Goal: Task Accomplishment & Management: Complete application form

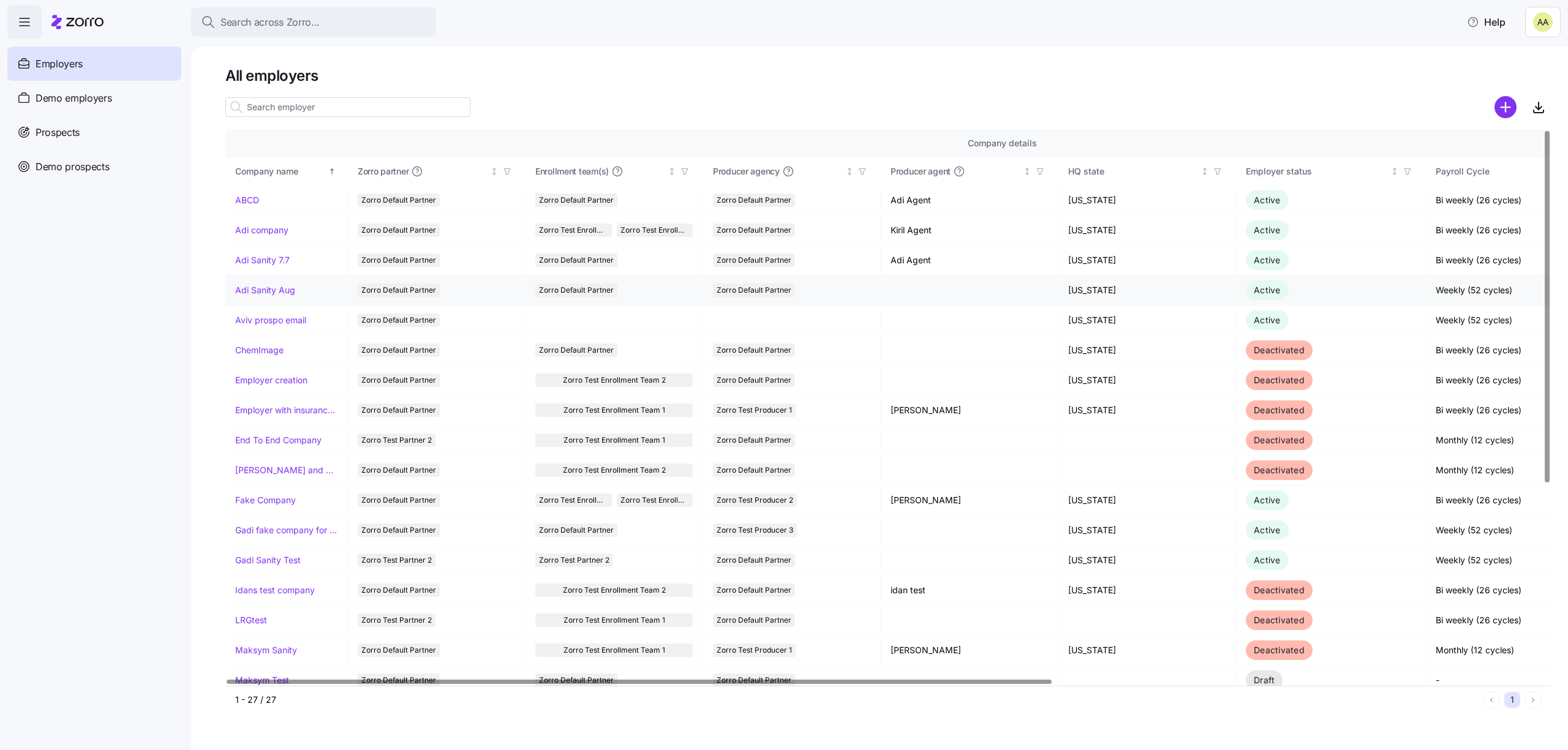
click at [281, 295] on link "Adi Sanity Aug" at bounding box center [265, 289] width 60 height 12
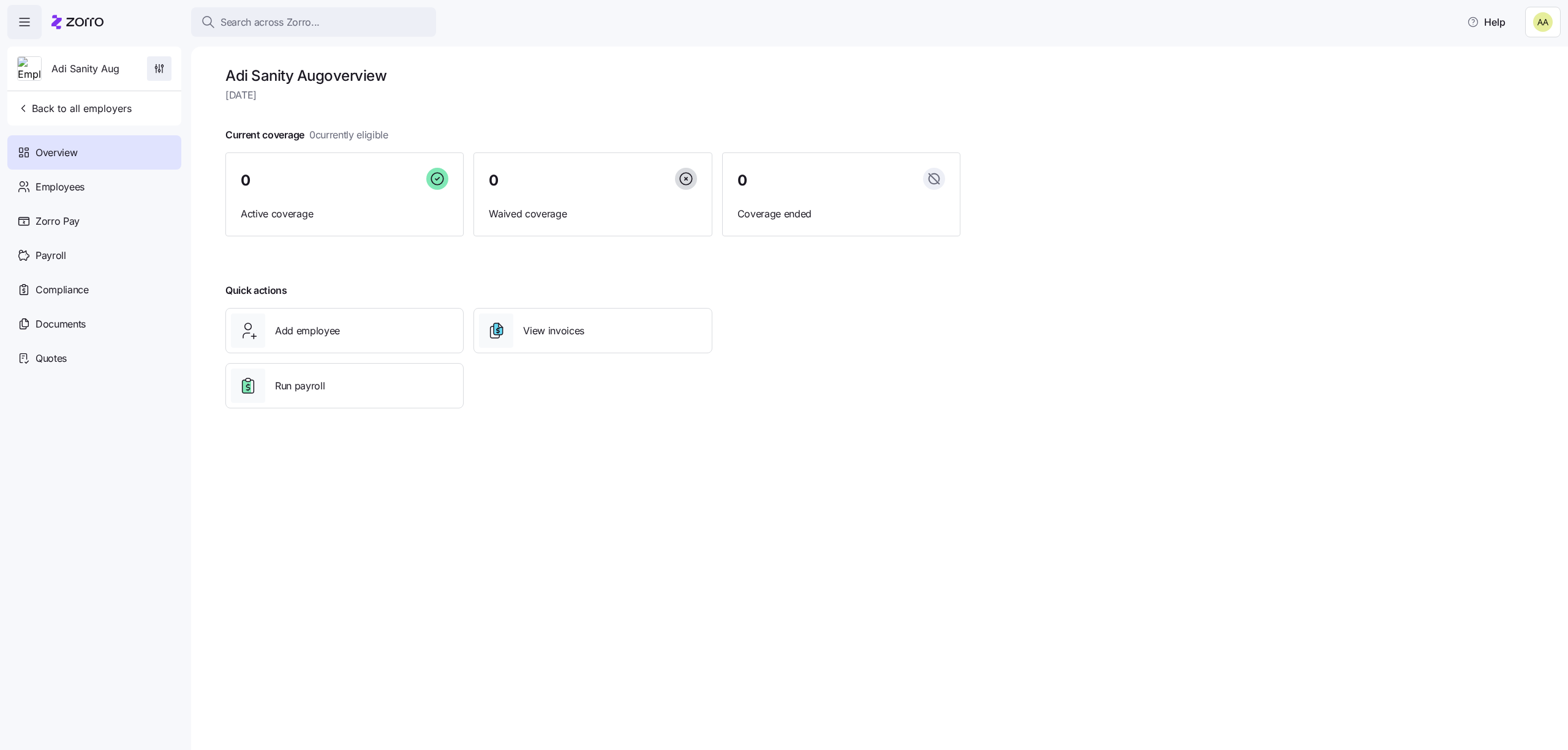
click at [170, 71] on span "button" at bounding box center [159, 68] width 24 height 24
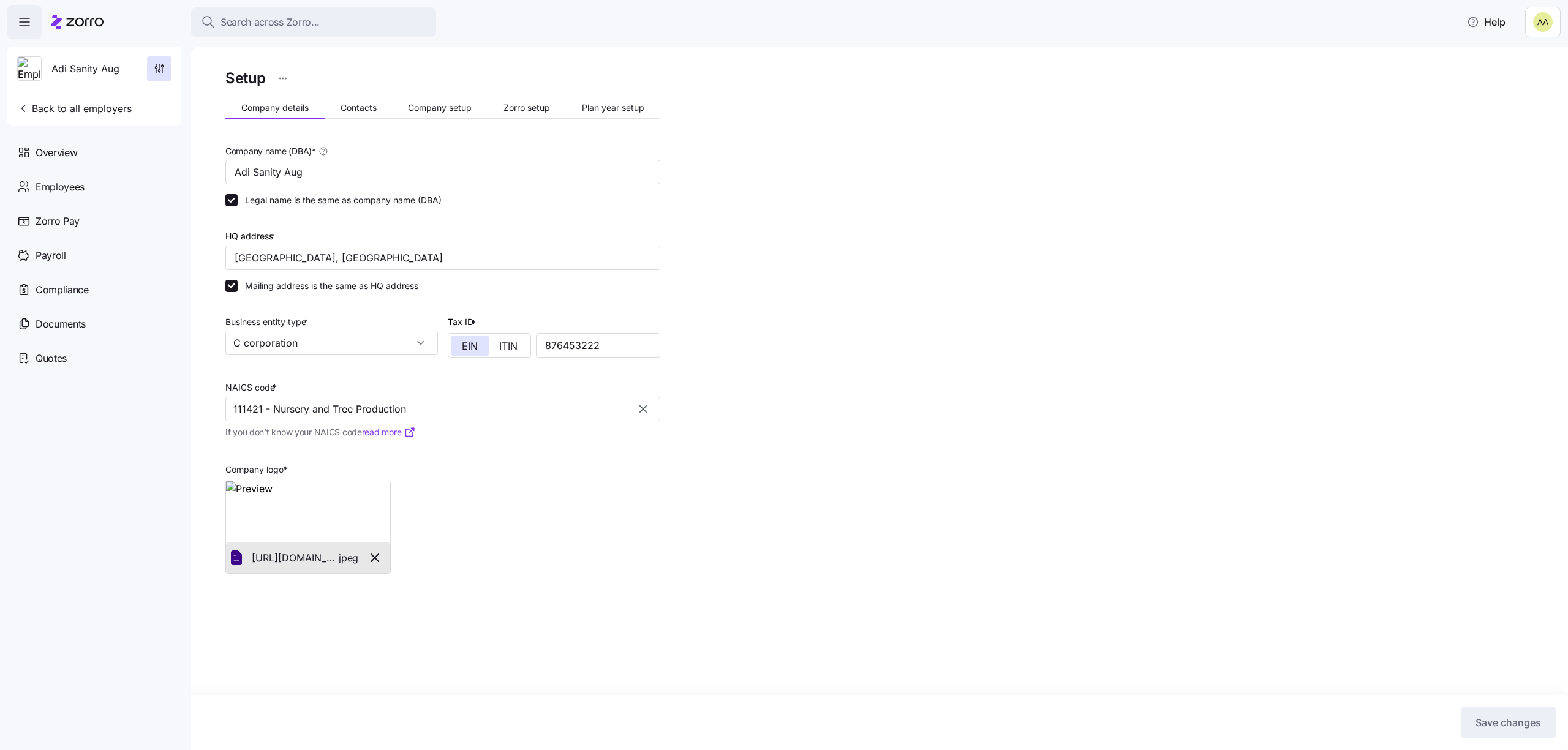
click at [273, 81] on html "Search across Zorro... Help Adi Sanity Aug Back to all employers Overview Emplo…" at bounding box center [784, 371] width 1568 height 743
click at [258, 108] on div "Change to prospect" at bounding box center [222, 108] width 80 height 14
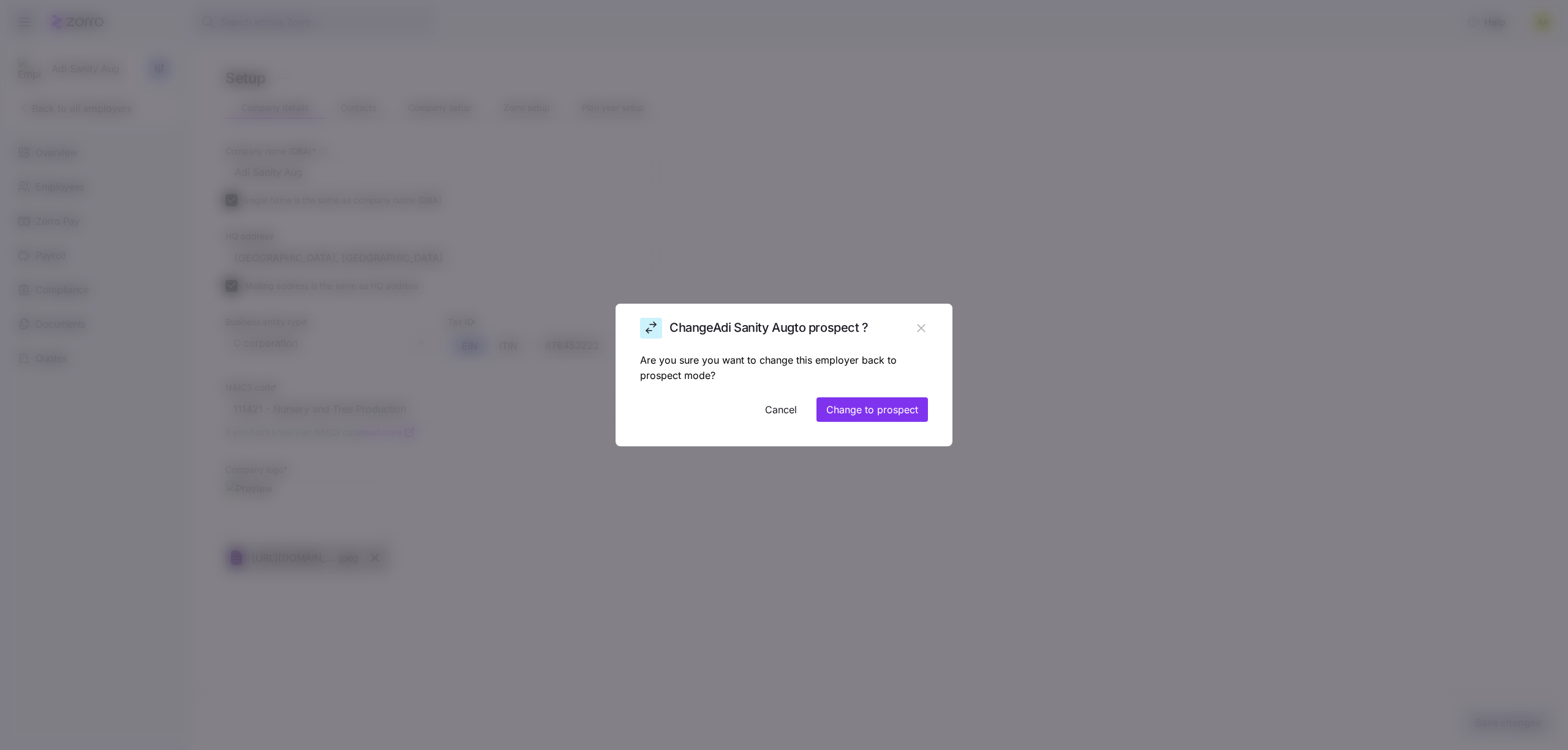
click at [869, 327] on span "Change Adi Sanity Aug to prospect ?" at bounding box center [769, 328] width 199 height 20
click at [917, 330] on icon "button" at bounding box center [921, 328] width 14 height 14
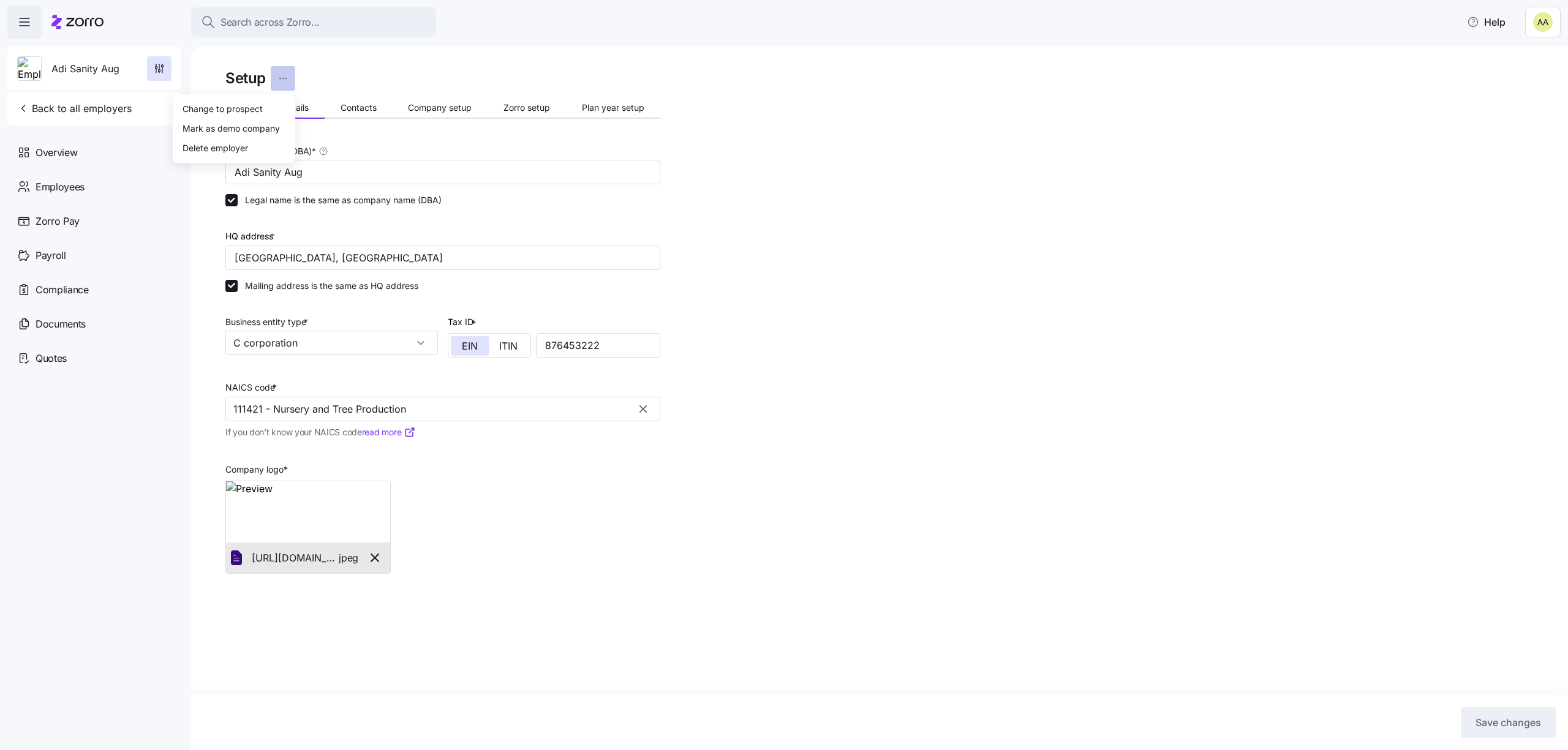
click at [286, 78] on html "Search across Zorro... Help Adi Sanity Aug Back to all employers Overview Emplo…" at bounding box center [784, 371] width 1568 height 743
click at [264, 106] on div "Change to prospect" at bounding box center [234, 109] width 113 height 19
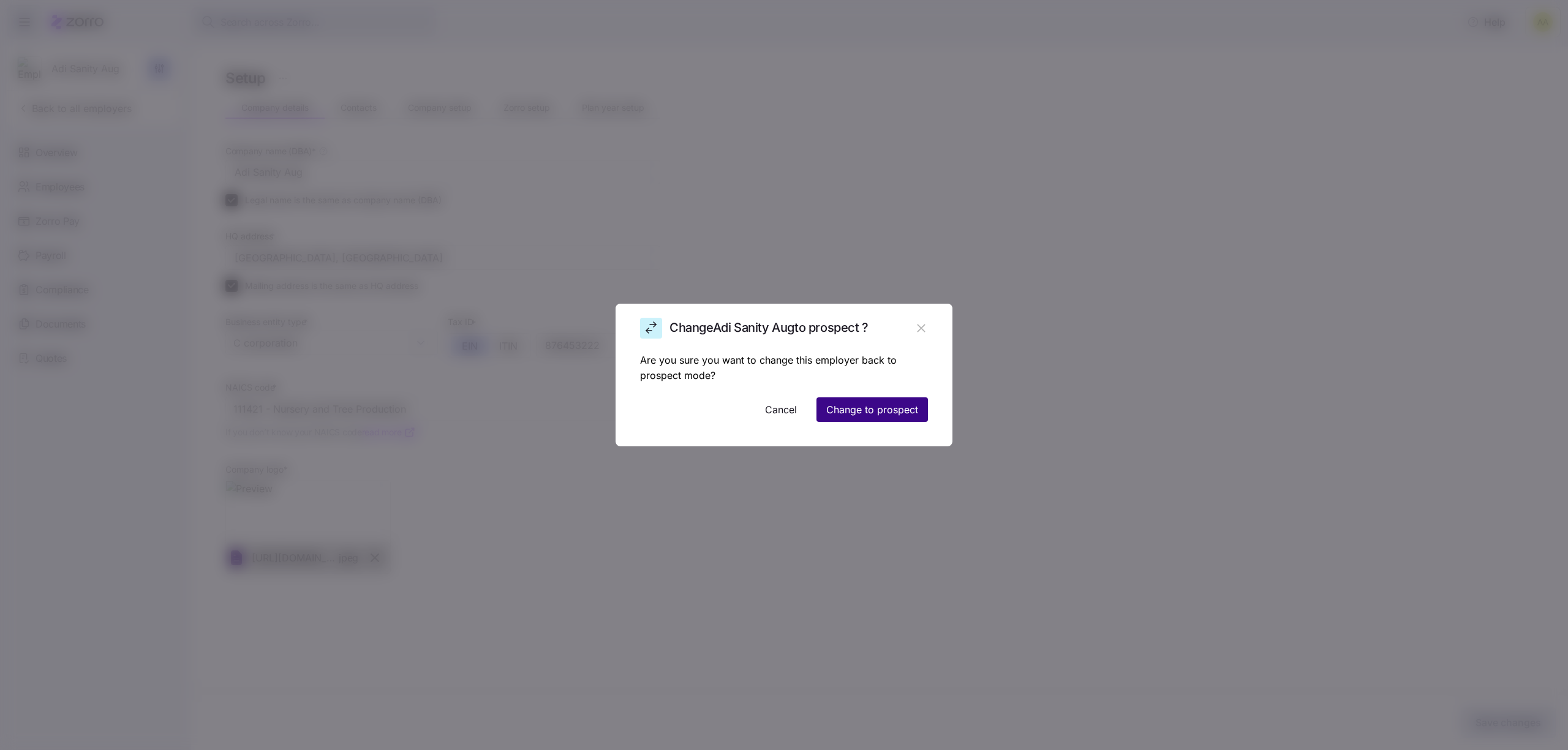
click at [853, 417] on span "Change to prospect" at bounding box center [872, 409] width 92 height 15
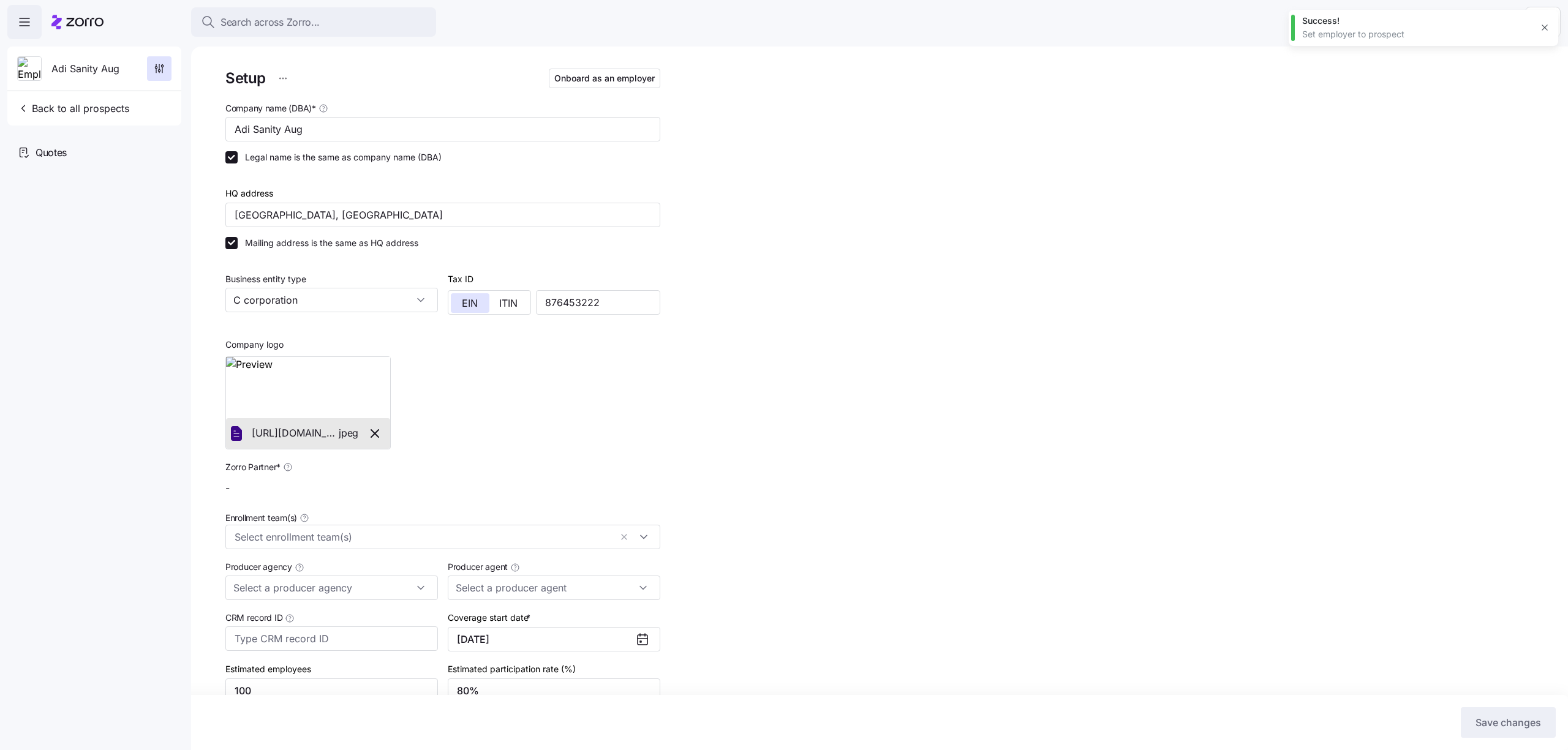
type input "Zorro Default Partner"
click at [615, 88] on button "Onboard as an employer" at bounding box center [604, 79] width 111 height 19
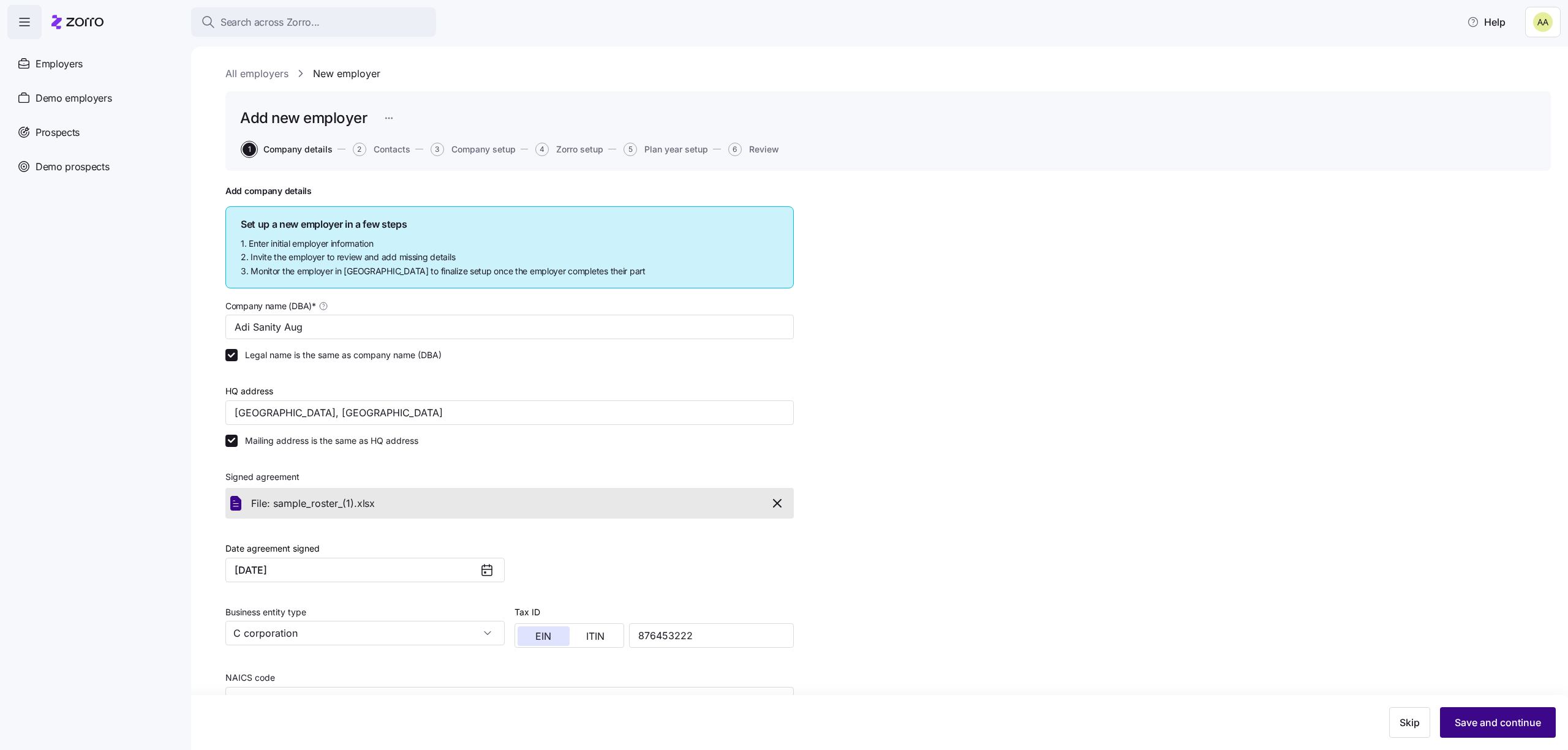
click at [1493, 720] on span "Save and continue" at bounding box center [1498, 722] width 86 height 15
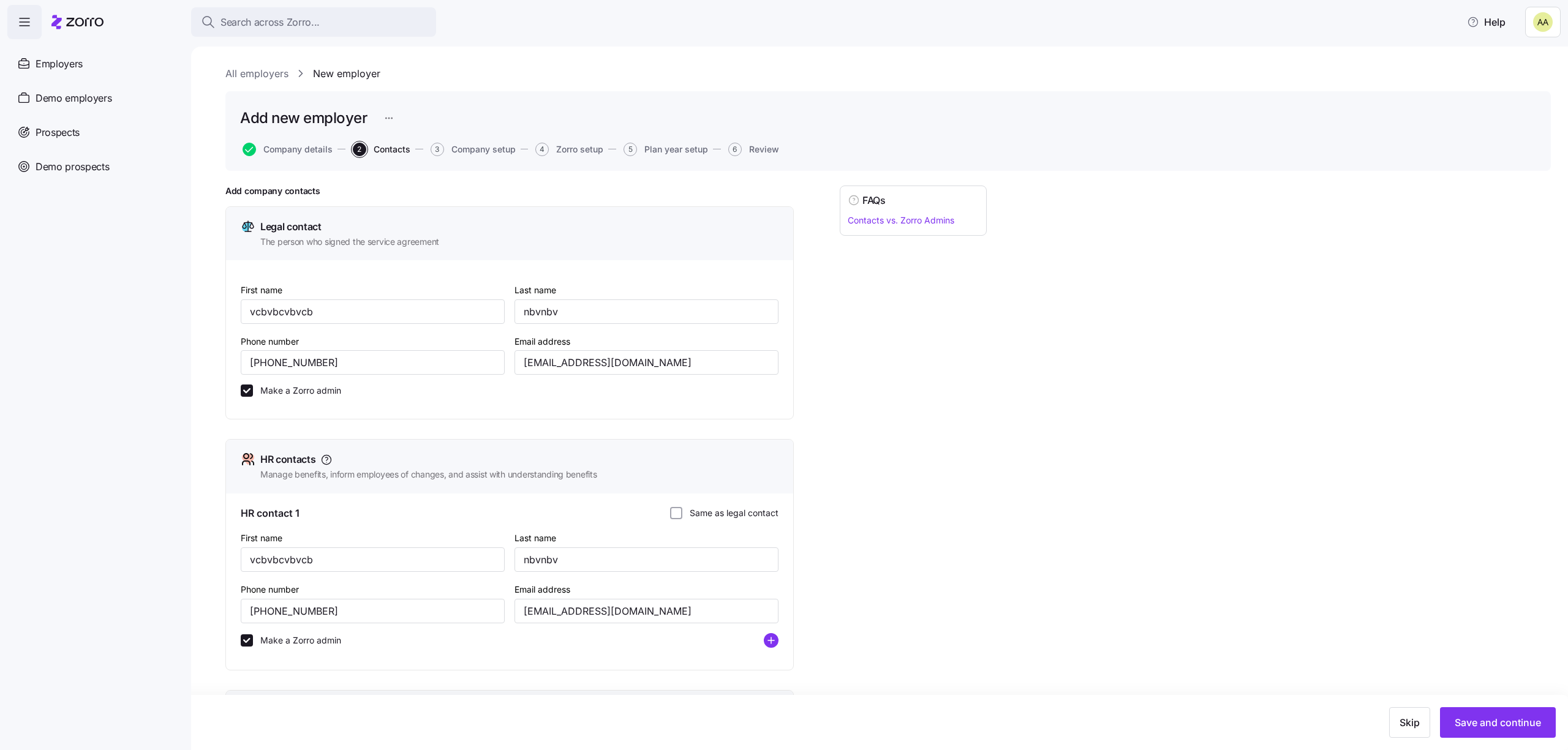
click at [1487, 725] on span "Save and continue" at bounding box center [1498, 722] width 86 height 15
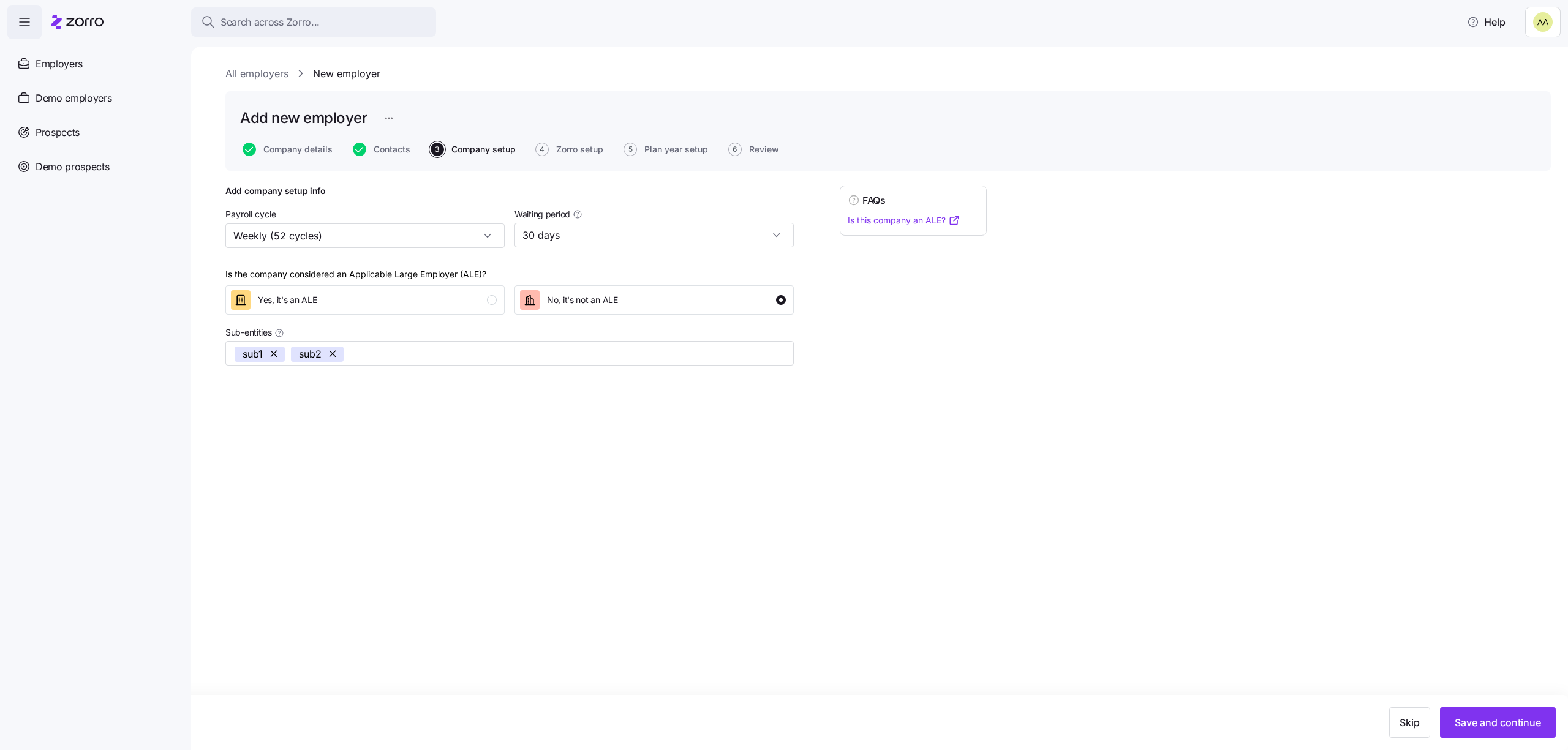
click at [1487, 725] on span "Save and continue" at bounding box center [1498, 722] width 86 height 15
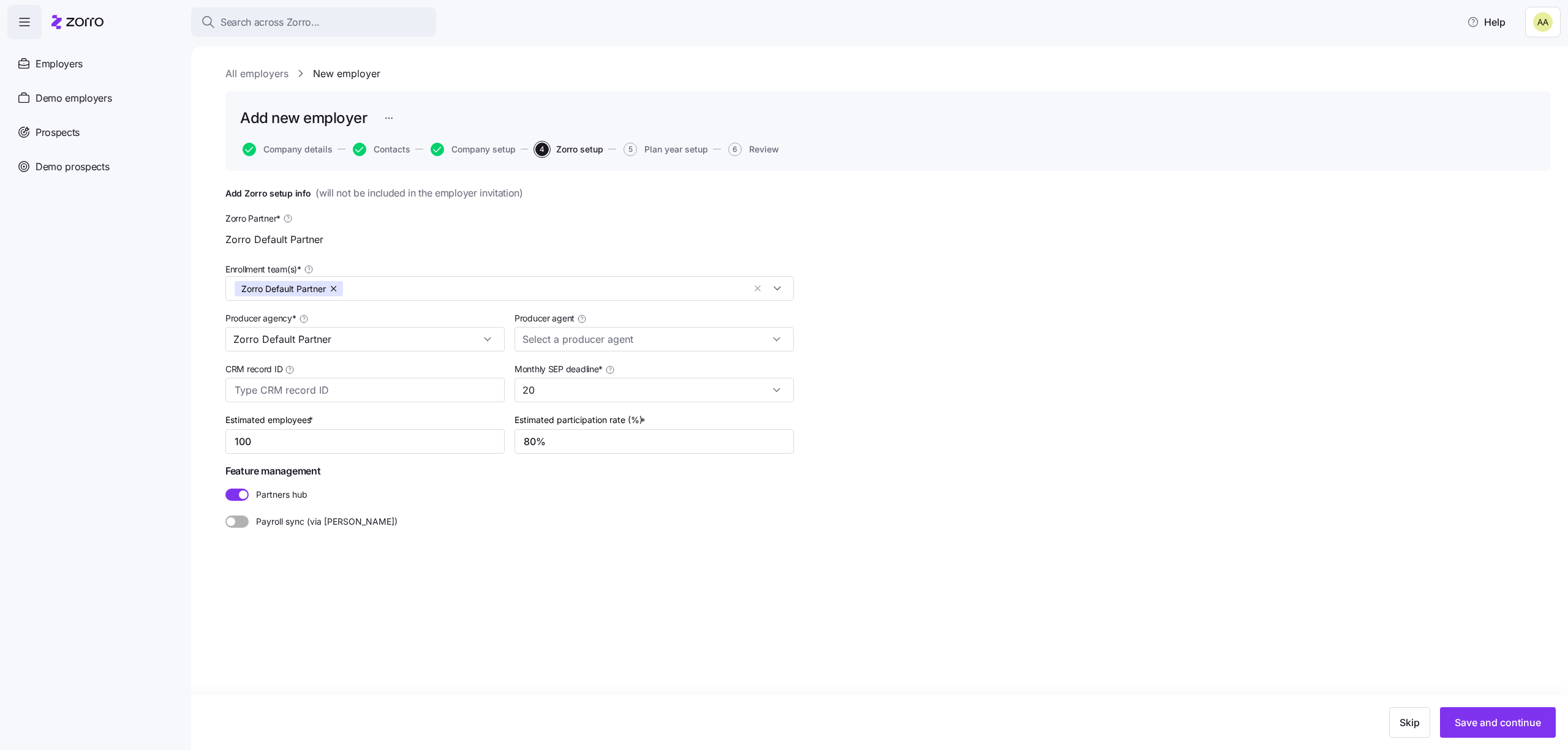
click at [1487, 725] on span "Save and continue" at bounding box center [1498, 722] width 86 height 15
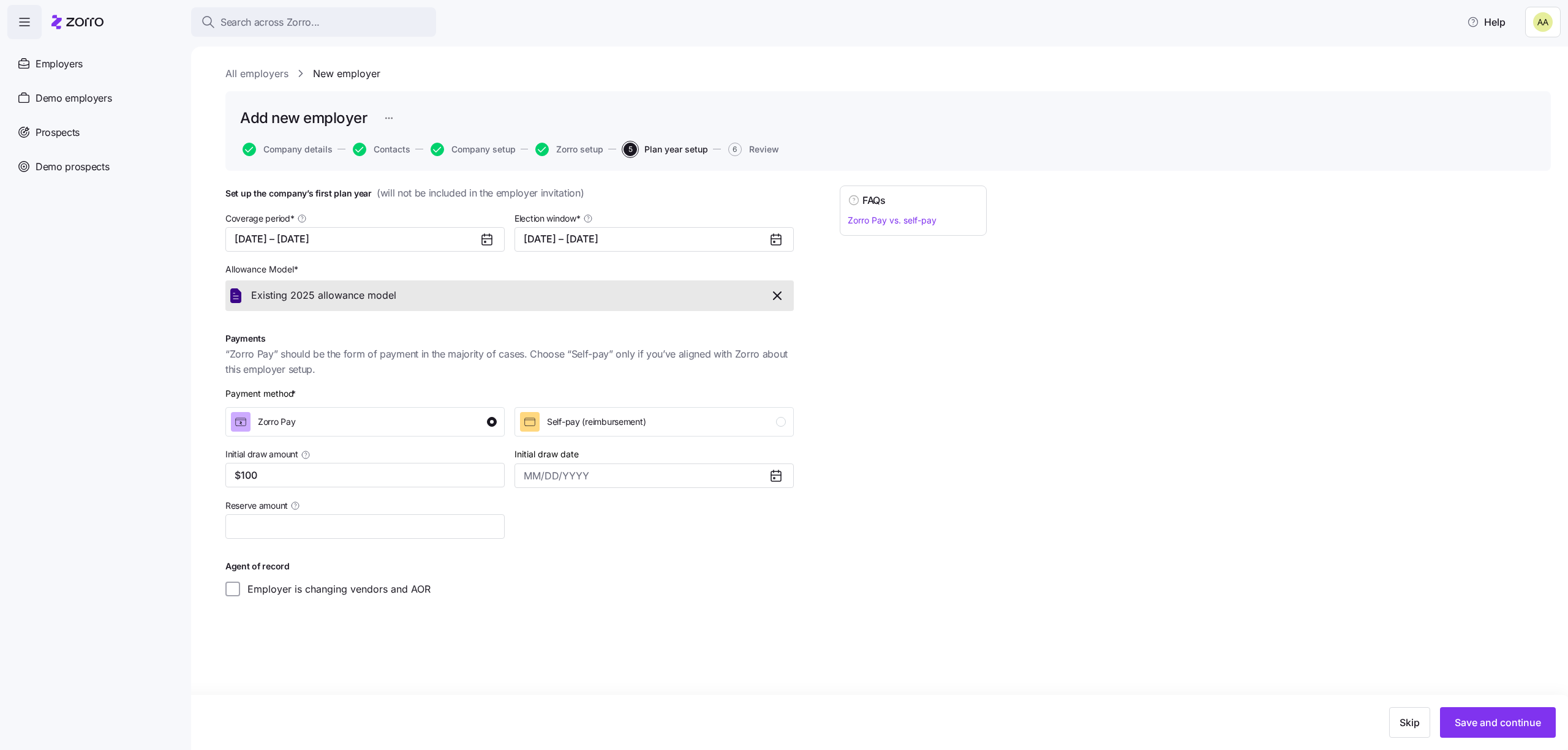
click at [1487, 725] on span "Save and continue" at bounding box center [1498, 722] width 86 height 15
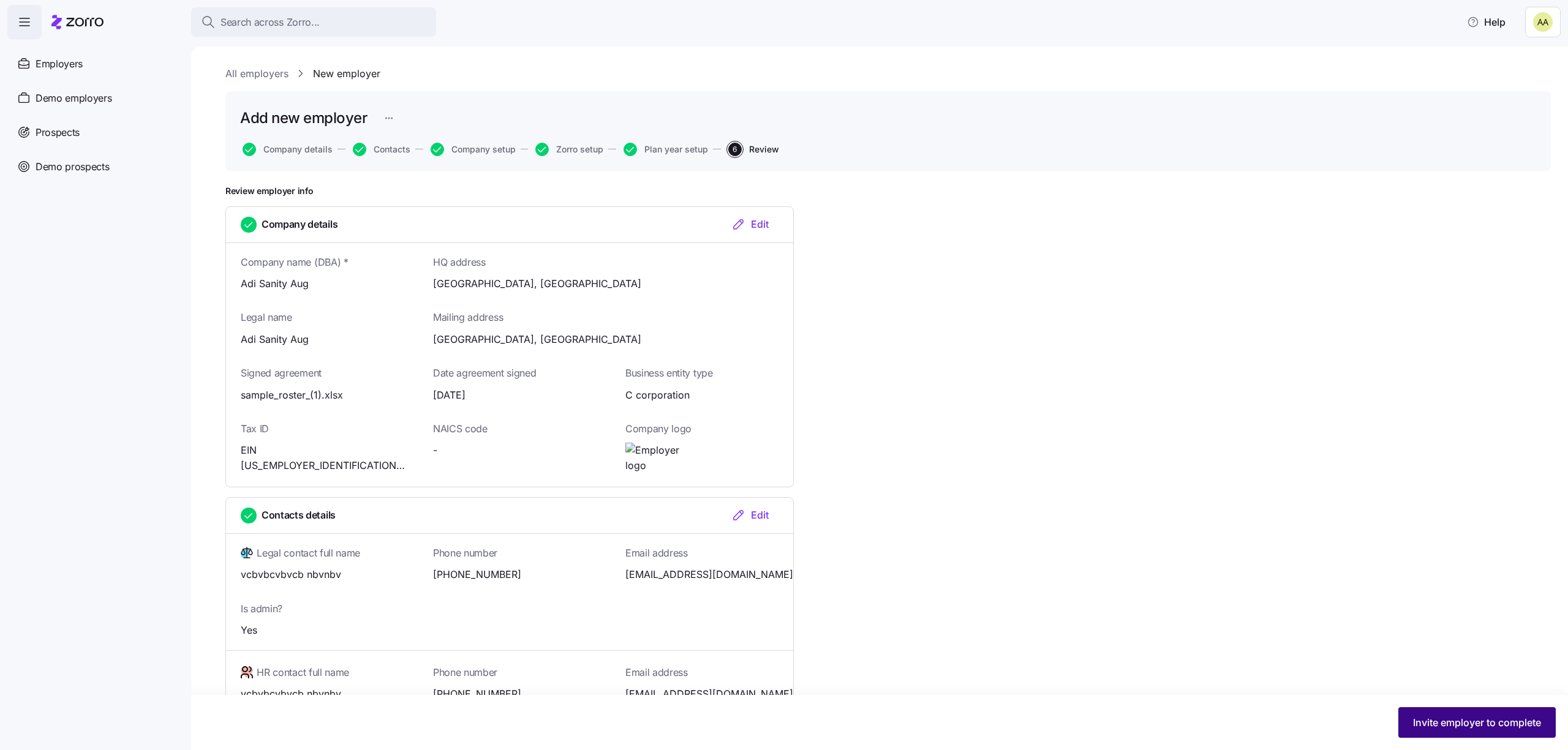
click at [1456, 719] on span "Invite employer to complete" at bounding box center [1477, 722] width 128 height 15
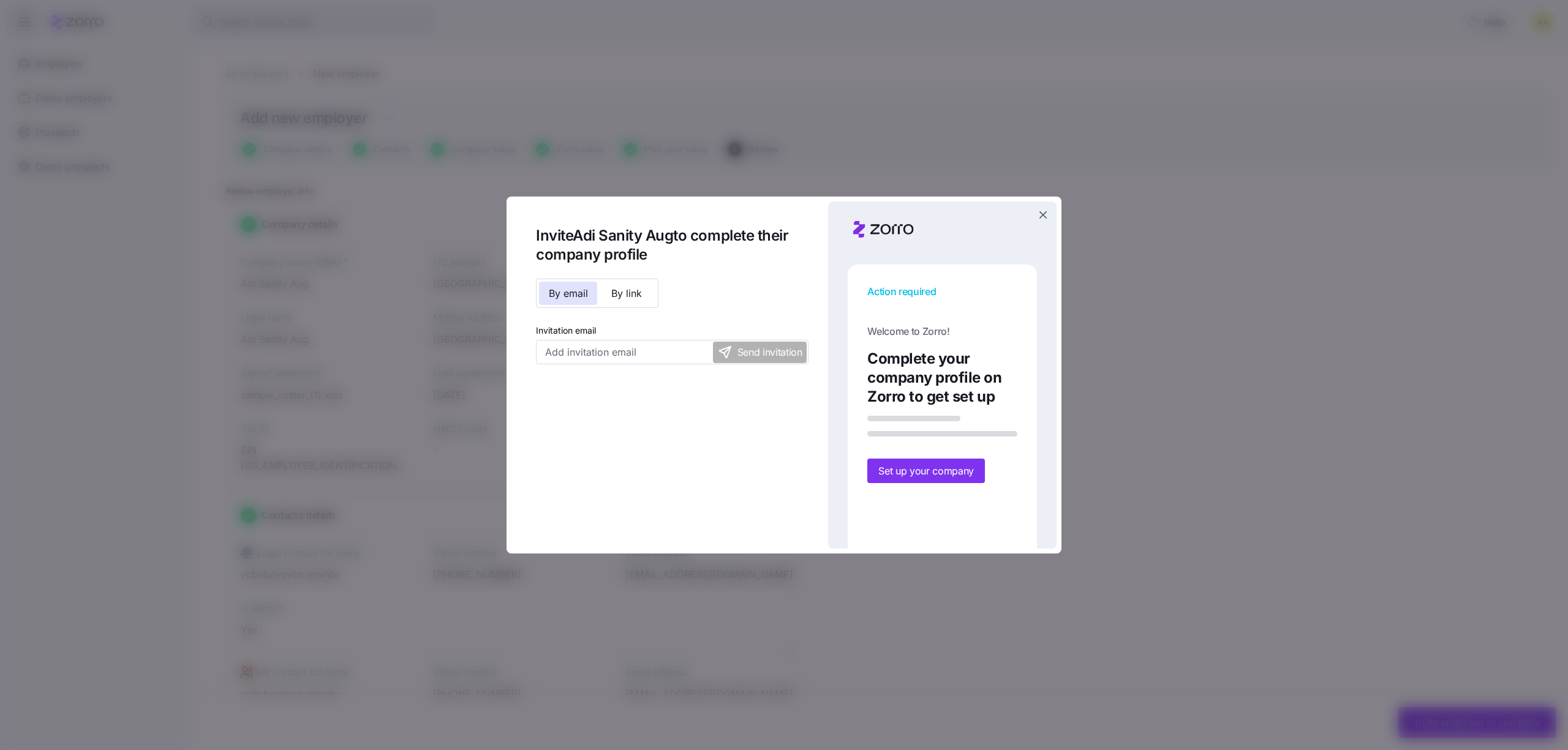
click at [1042, 212] on icon "button" at bounding box center [1043, 215] width 12 height 12
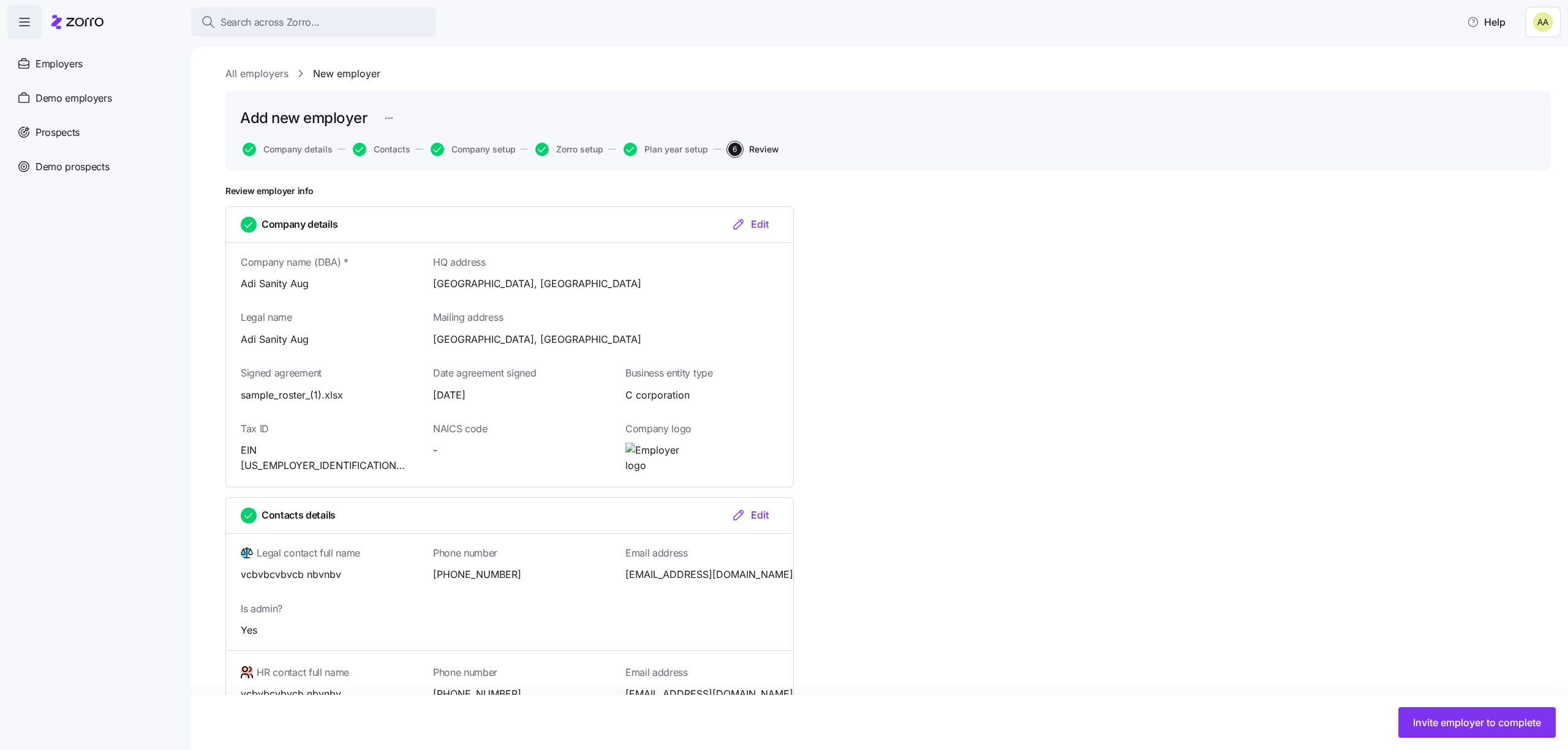
click at [769, 228] on button "Edit" at bounding box center [750, 224] width 57 height 15
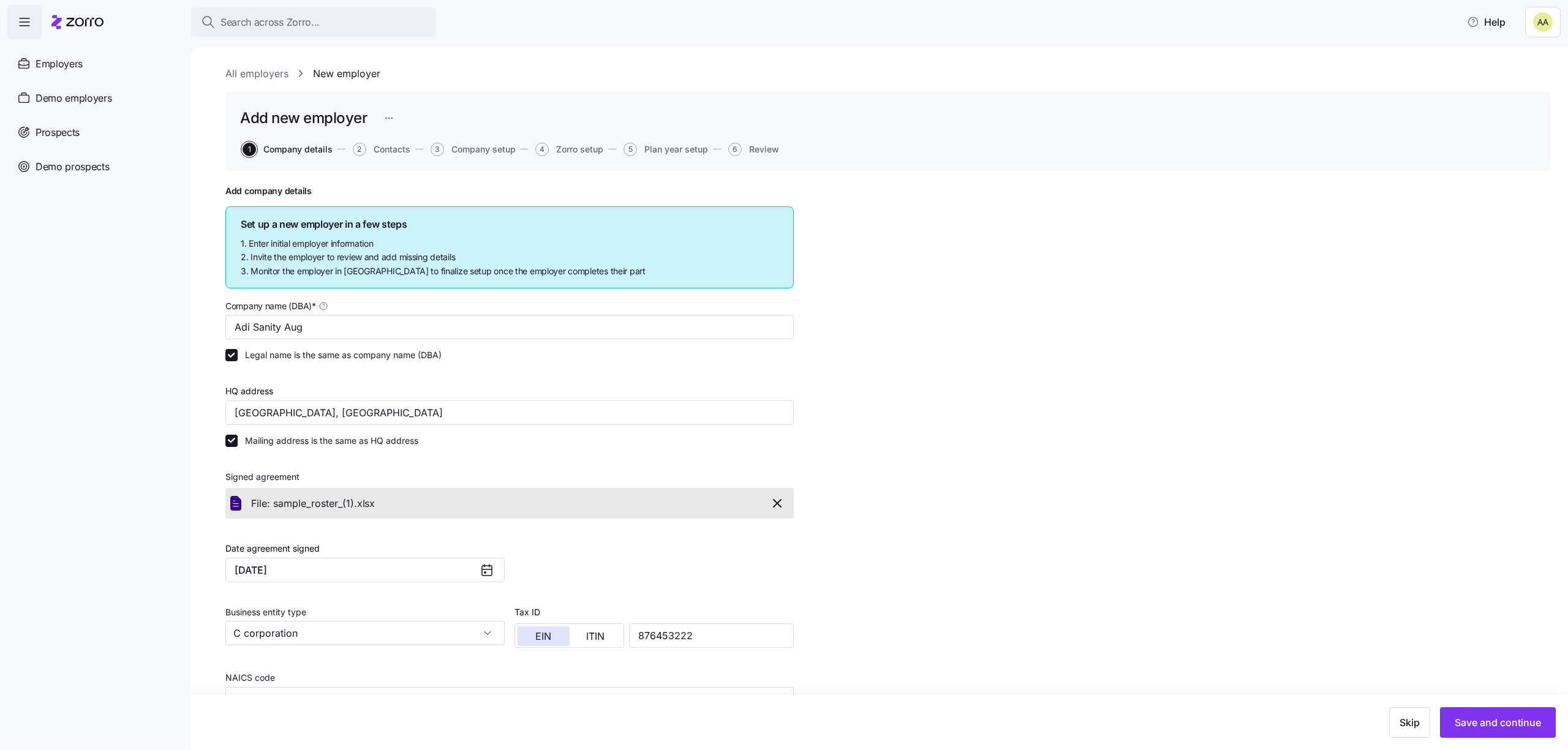
scroll to position [190, 0]
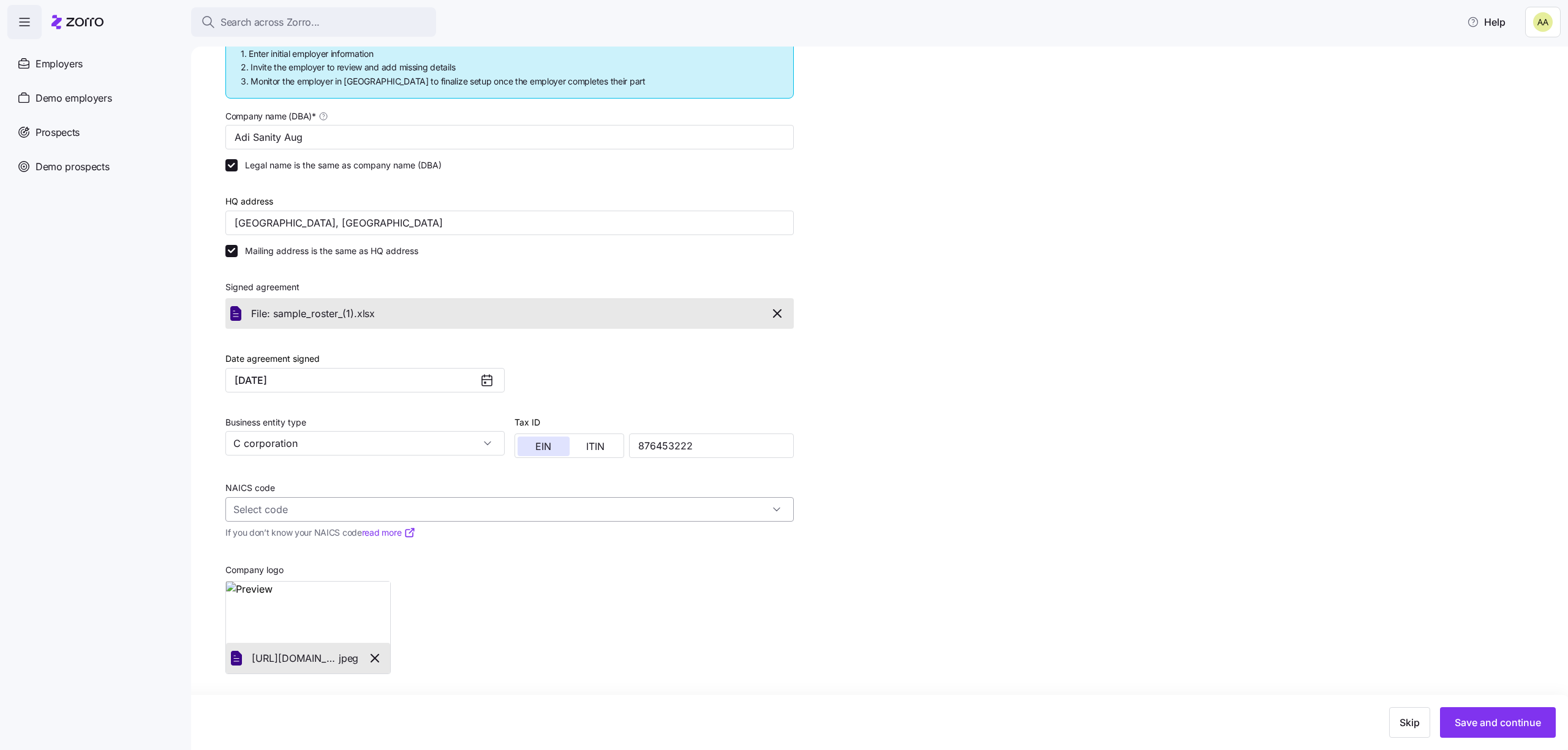
click at [508, 503] on input "NAICS code" at bounding box center [509, 509] width 569 height 24
click at [509, 478] on div at bounding box center [509, 474] width 569 height 12
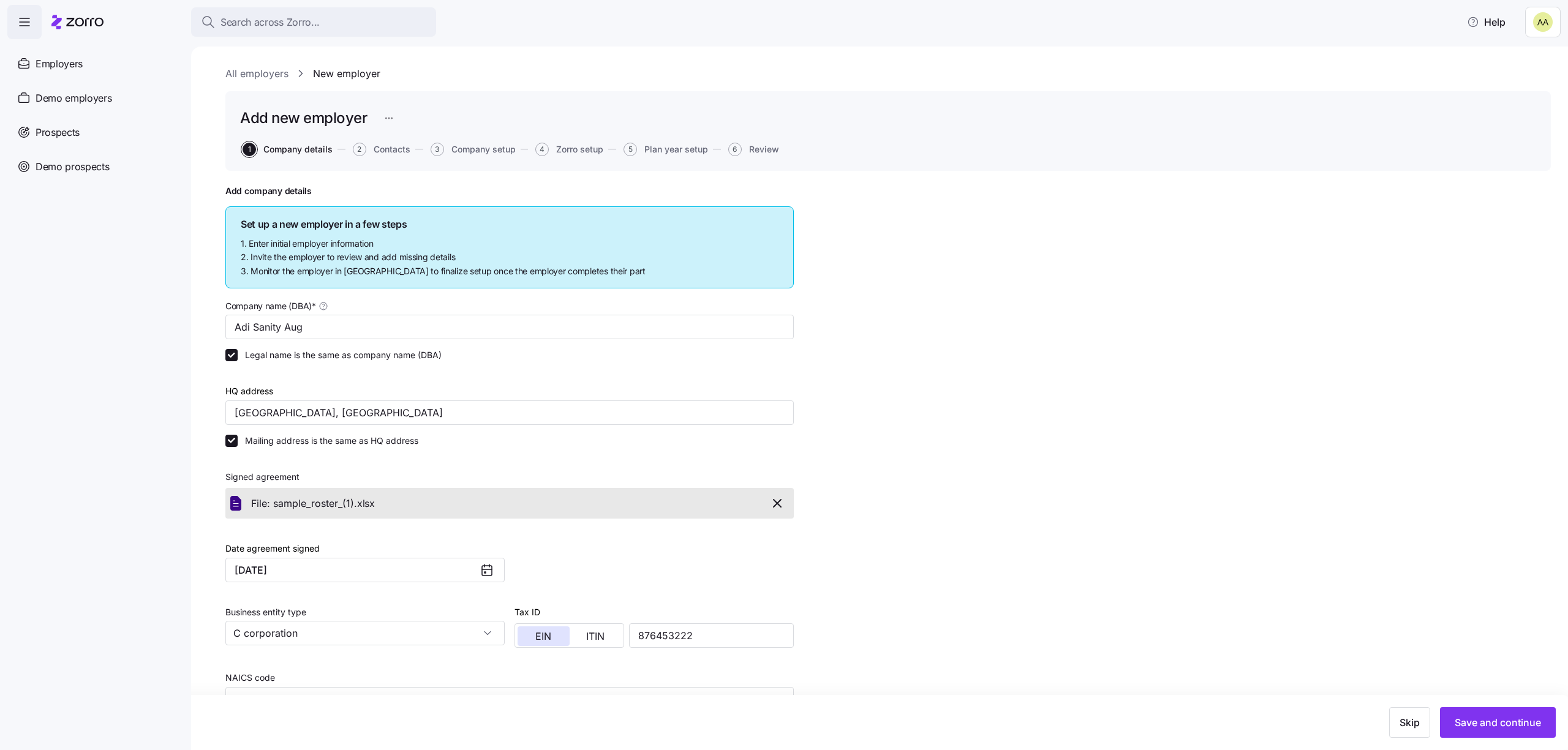
click at [747, 149] on button "6 Review" at bounding box center [754, 149] width 51 height 14
click at [756, 149] on span "Review" at bounding box center [764, 149] width 30 height 9
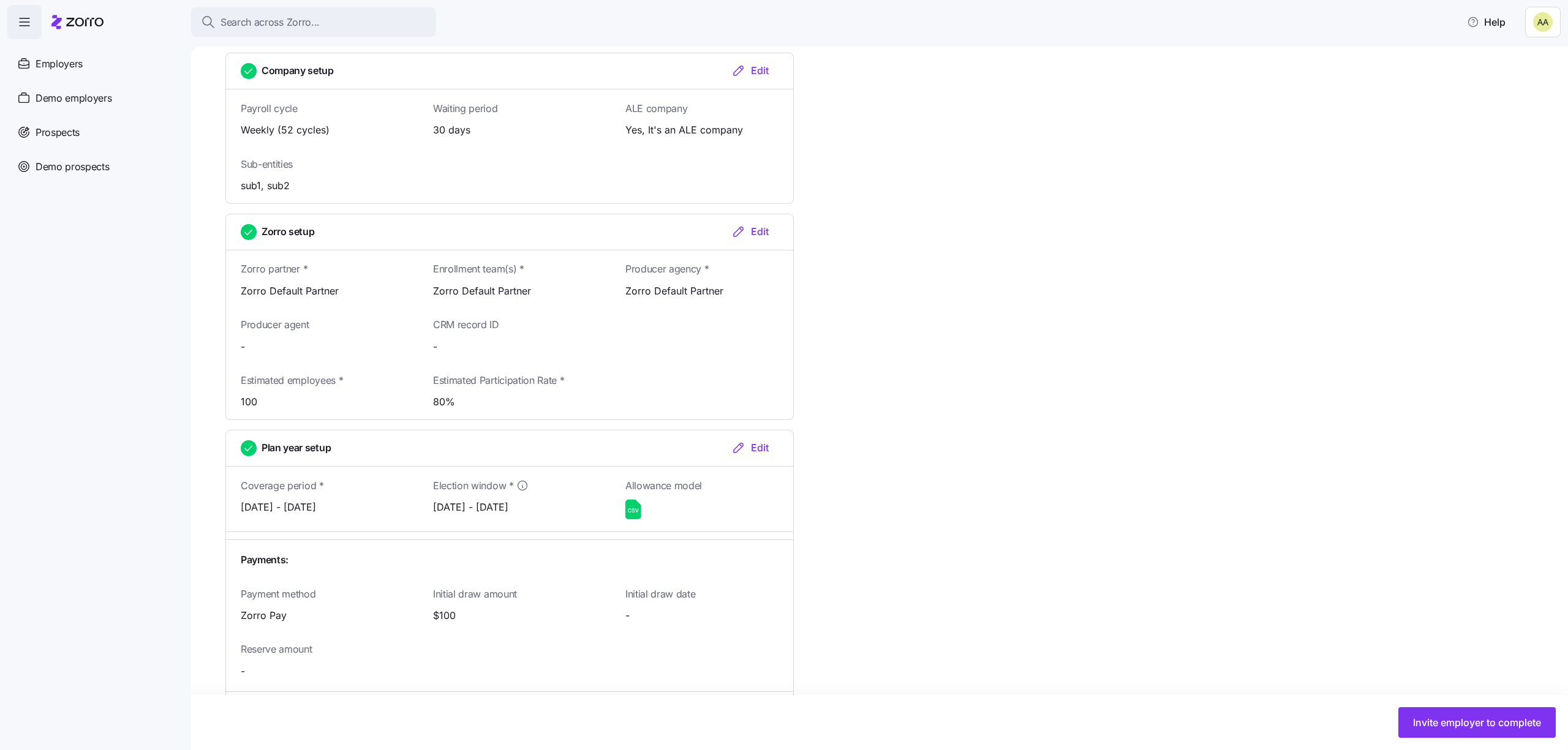
scroll to position [962, 0]
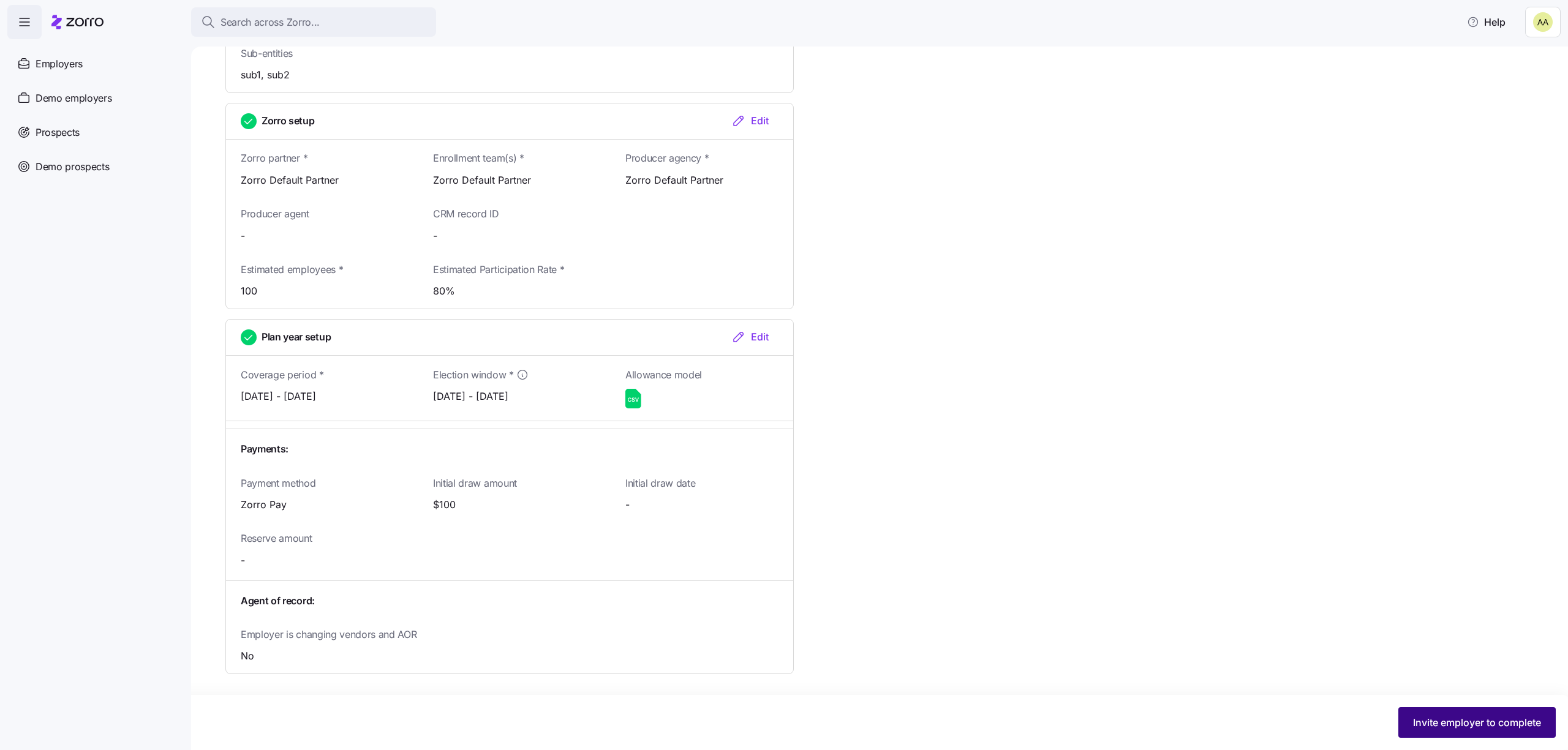
click at [1480, 732] on button "Invite employer to complete" at bounding box center [1477, 722] width 157 height 31
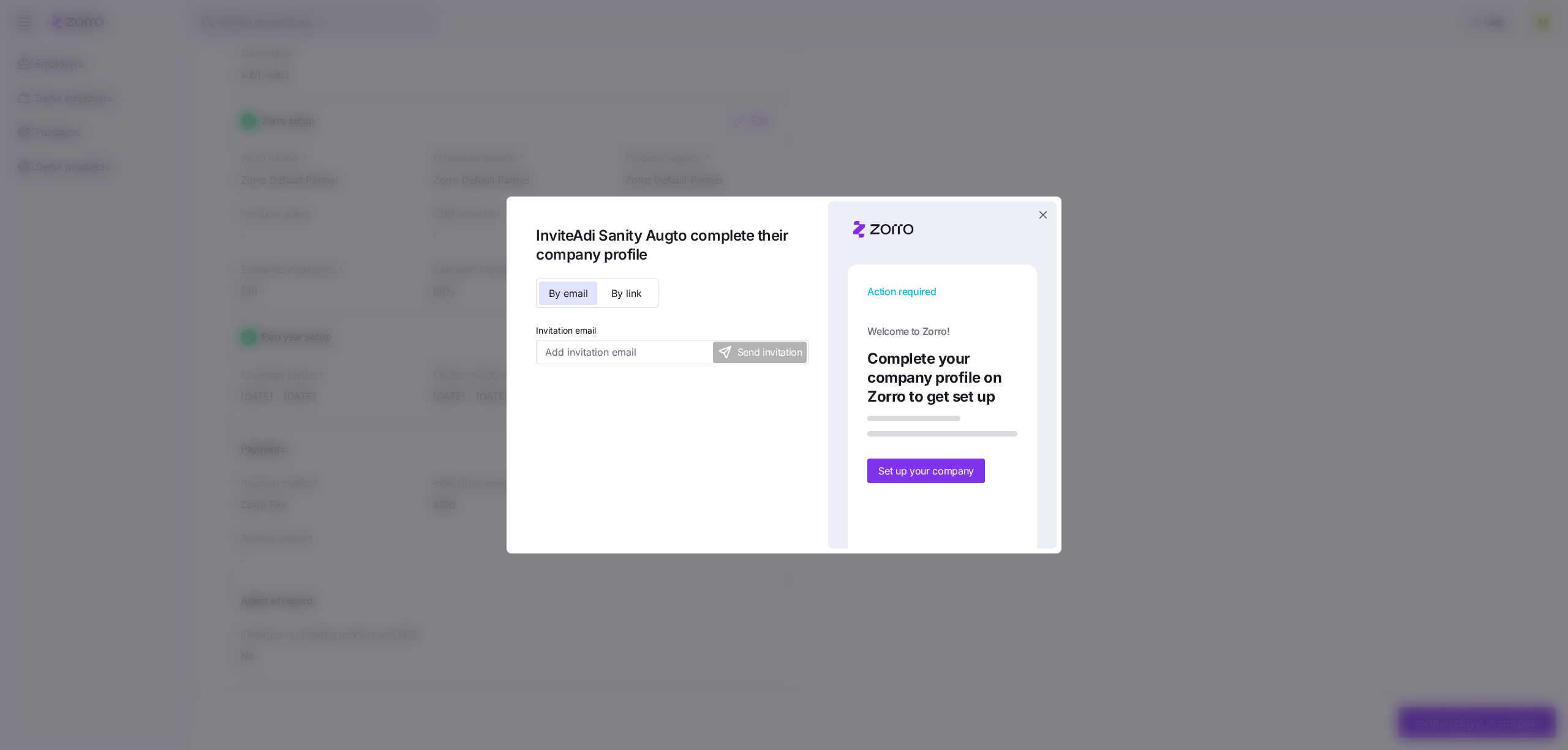
click at [1037, 216] on icon "button" at bounding box center [1043, 215] width 12 height 12
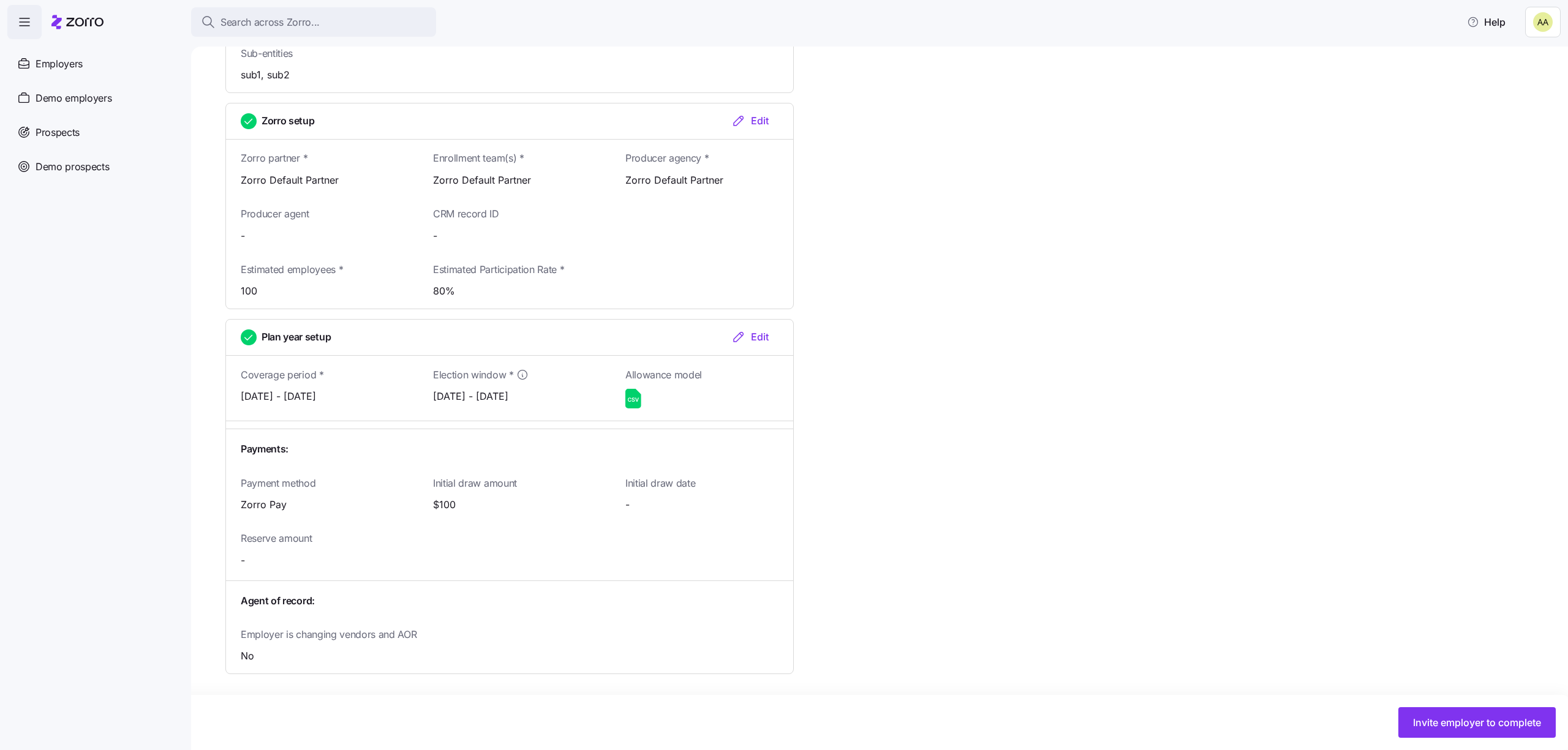
click at [1536, 20] on html "Search across Zorro... Help Employers Demo employers Prospects Demo prospects A…" at bounding box center [784, 371] width 1568 height 743
click at [1511, 69] on div "Log out" at bounding box center [1510, 75] width 48 height 14
click at [1557, 30] on html "Search across Zorro... Help Employers Demo employers Prospects Demo prospects A…" at bounding box center [784, 371] width 1568 height 743
